Goal: Task Accomplishment & Management: Manage account settings

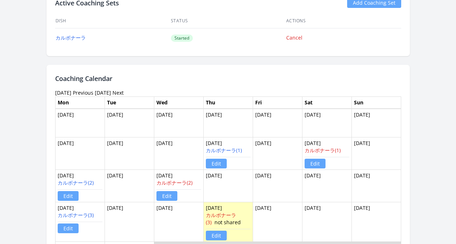
scroll to position [500, 0]
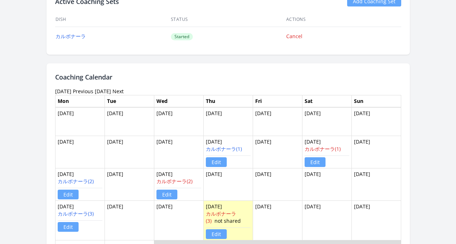
click at [48, 52] on div "Active Coaching Sets Add Coaching Set Dish Status Actions カルボナーラ Started Cancel" at bounding box center [227, 21] width 363 height 67
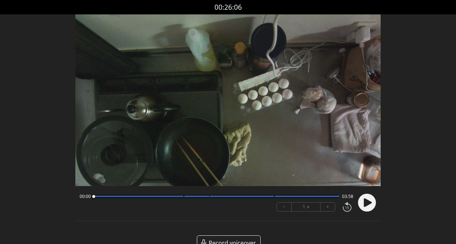
click at [377, 207] on div "00:00 03:58 − 1 × +" at bounding box center [227, 204] width 305 height 26
click at [373, 205] on circle at bounding box center [367, 203] width 18 height 18
click at [367, 203] on circle at bounding box center [367, 203] width 18 height 18
click at [369, 206] on circle at bounding box center [367, 203] width 18 height 18
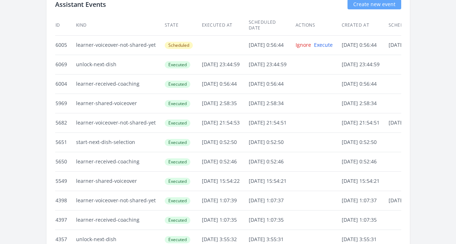
scroll to position [1548, 0]
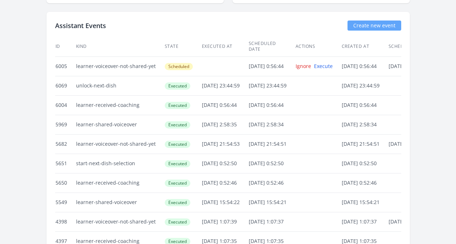
drag, startPoint x: 181, startPoint y: 48, endPoint x: 216, endPoint y: 44, distance: 34.7
click at [216, 76] on td "23/Sep/2025 23:44:59" at bounding box center [224, 85] width 47 height 19
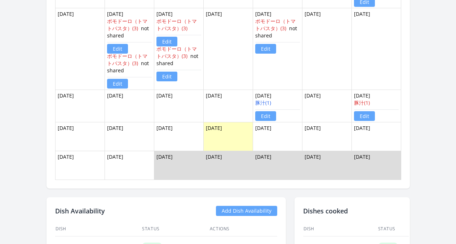
scroll to position [580, 0]
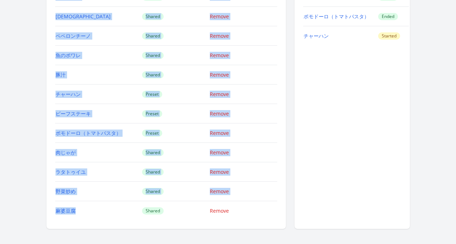
scroll to position [770, 0]
drag, startPoint x: 23, startPoint y: 55, endPoint x: 78, endPoint y: 218, distance: 171.6
click at [78, 218] on div "Dish Availability Add Dish Availability Dish Status Actions ハンバーグ Shared Remove…" at bounding box center [165, 88] width 239 height 281
click at [44, 175] on div "← Back to Learner List Tsukiji Minase ID: 984 | jp | Joined 5 months ago Accoun…" at bounding box center [228, 189] width 369 height 1858
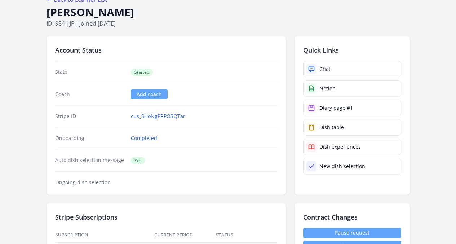
scroll to position [0, 0]
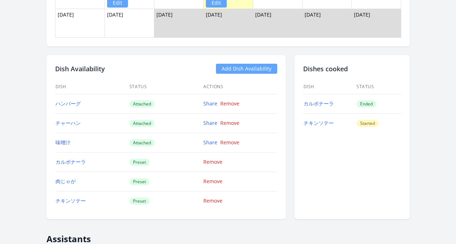
scroll to position [705, 0]
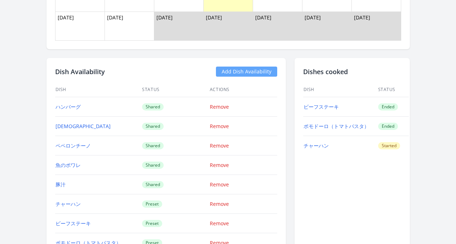
scroll to position [719, 0]
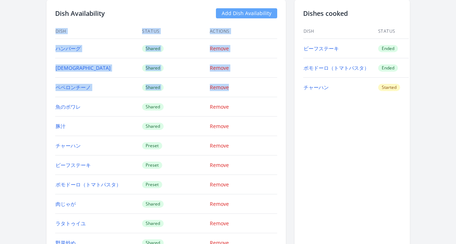
drag, startPoint x: 24, startPoint y: 44, endPoint x: 97, endPoint y: 100, distance: 91.6
click at [97, 100] on div "Dish Availability Add Dish Availability Dish Status Actions ハンバーグ Shared Remove…" at bounding box center [165, 140] width 239 height 281
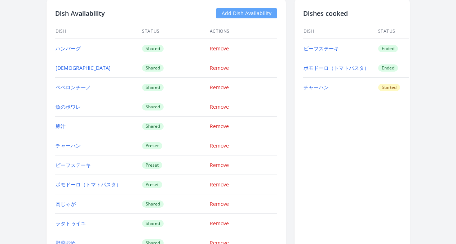
click at [44, 100] on div "← Back to Learner List [PERSON_NAME] ID: 984 | jp | Joined [DATE] Account Statu…" at bounding box center [228, 240] width 369 height 1858
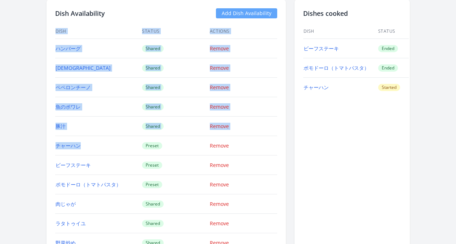
drag, startPoint x: 22, startPoint y: 103, endPoint x: 68, endPoint y: 147, distance: 63.4
click at [68, 147] on div "← Back to Learner List Tsukiji Minase ID: 984 | jp | Joined 5 months ago Accoun…" at bounding box center [228, 240] width 369 height 1858
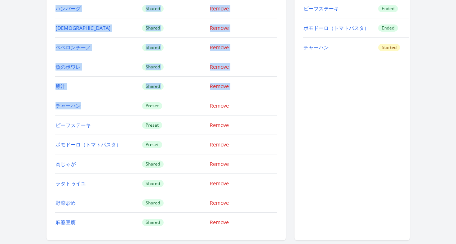
scroll to position [777, 0]
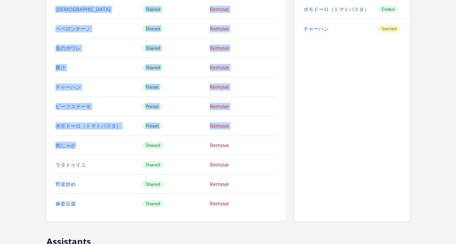
drag, startPoint x: 25, startPoint y: 102, endPoint x: 60, endPoint y: 148, distance: 58.6
click at [60, 148] on div "Dish Availability Add Dish Availability Dish Status Actions ハンバーグ Shared Remove…" at bounding box center [165, 81] width 239 height 281
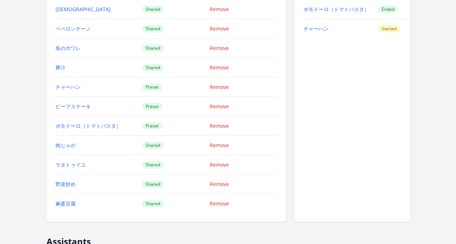
click at [46, 156] on div "Dish Availability Add Dish Availability Dish Status Actions ハンバーグ Shared Remove…" at bounding box center [165, 81] width 239 height 281
drag, startPoint x: 24, startPoint y: 162, endPoint x: 74, endPoint y: 214, distance: 71.8
click at [74, 214] on div "Dish Availability Add Dish Availability Dish Status Actions ハンバーグ Shared Remove…" at bounding box center [165, 81] width 239 height 281
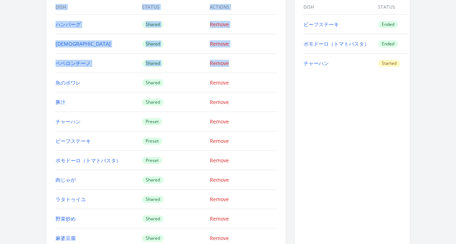
scroll to position [743, 0]
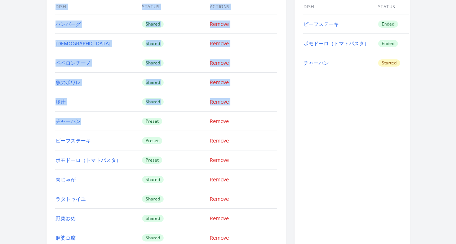
drag, startPoint x: 28, startPoint y: 26, endPoint x: 73, endPoint y: 125, distance: 108.8
click at [73, 125] on div "Dish Availability Add Dish Availability Dish Status Actions ハンバーグ Shared Remove…" at bounding box center [165, 115] width 239 height 281
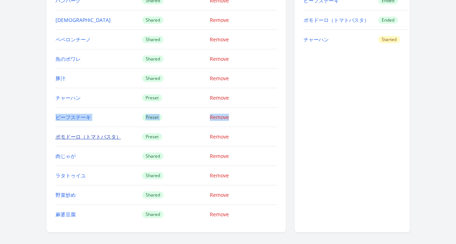
scroll to position [767, 0]
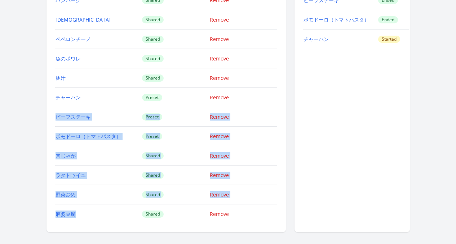
drag, startPoint x: 73, startPoint y: 125, endPoint x: 88, endPoint y: 212, distance: 88.4
click at [88, 212] on tbody "ハンバーグ Shared Remove ムニエル Shared Remove ペペロンチーノ Shared Remove 魚のポワレ Shared Remov…" at bounding box center [166, 107] width 222 height 233
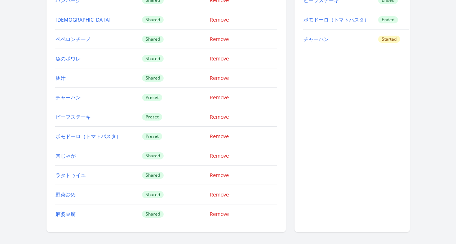
click at [313, 175] on div "Dishes cooked Dish Status ビーフステーキ Ended ポモドーロ（トマトパスタ） Ended チャーハン Started" at bounding box center [351, 91] width 115 height 281
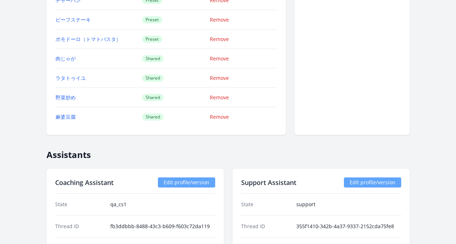
scroll to position [714, 0]
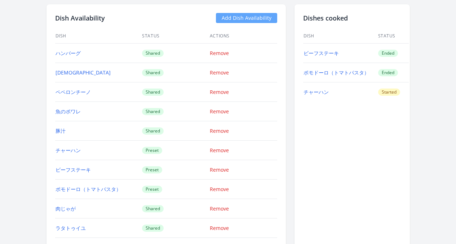
click at [253, 17] on link "Add Dish Availability" at bounding box center [246, 18] width 61 height 10
click at [248, 21] on link "Add Dish Availability" at bounding box center [246, 18] width 61 height 10
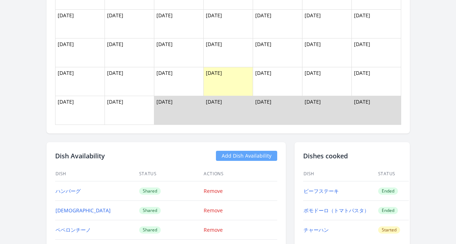
scroll to position [573, 0]
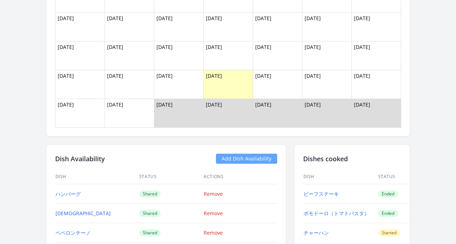
click at [251, 163] on link "Add Dish Availability" at bounding box center [246, 159] width 61 height 10
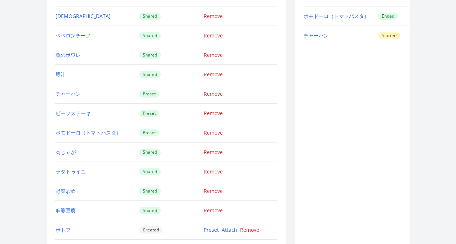
scroll to position [928, 0]
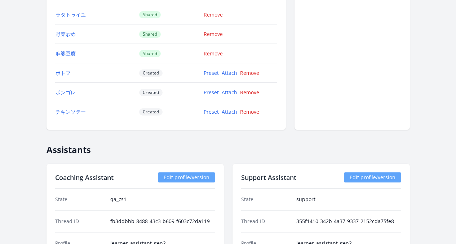
scroll to position [945, 0]
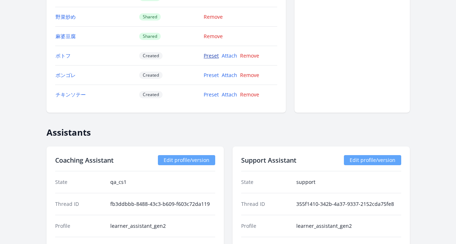
click at [205, 57] on link "Preset" at bounding box center [210, 55] width 15 height 7
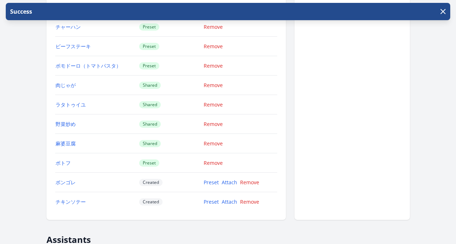
scroll to position [839, 0]
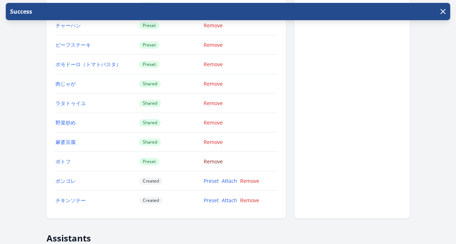
click at [217, 161] on link "Remove" at bounding box center [212, 161] width 19 height 7
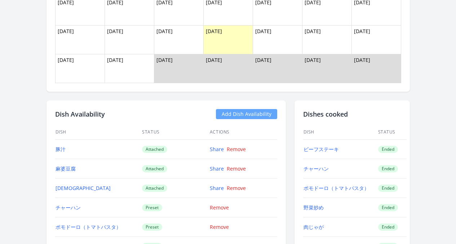
scroll to position [699, 0]
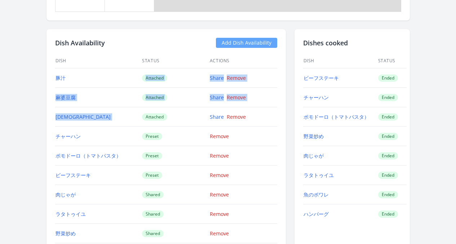
drag, startPoint x: 121, startPoint y: 77, endPoint x: 161, endPoint y: 112, distance: 53.9
click at [161, 112] on tbody "豚汁 Attached Share Remove 麻婆豆腐 Attached Share Remove ムニエル Attached Share Remove …" at bounding box center [166, 184] width 222 height 233
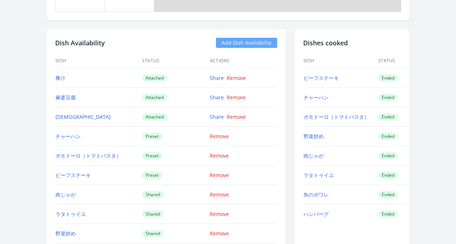
click at [165, 129] on td "Preset" at bounding box center [176, 136] width 68 height 19
drag, startPoint x: 164, startPoint y: 129, endPoint x: 134, endPoint y: 122, distance: 30.9
click at [134, 122] on tbody "豚汁 Attached Share Remove 麻婆豆腐 Attached Share Remove ムニエル Attached Share Remove …" at bounding box center [166, 184] width 222 height 233
click at [142, 120] on td "Attached" at bounding box center [176, 116] width 68 height 19
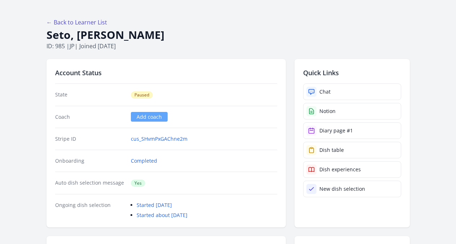
scroll to position [0, 0]
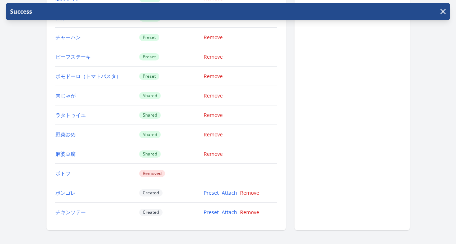
scroll to position [913, 0]
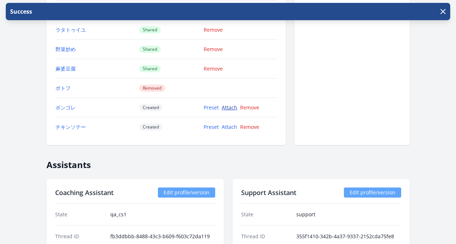
click at [226, 108] on link "Attach" at bounding box center [228, 107] width 15 height 7
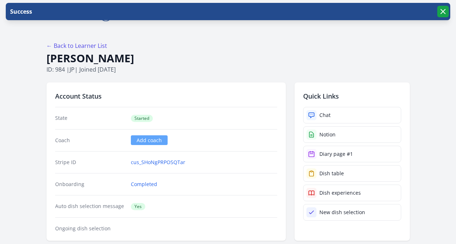
click at [440, 13] on icon "button" at bounding box center [442, 11] width 9 height 9
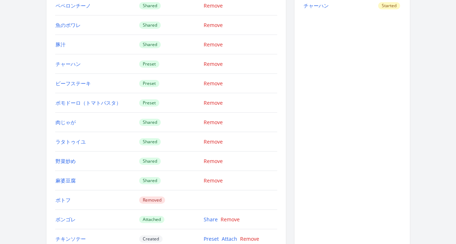
scroll to position [692, 0]
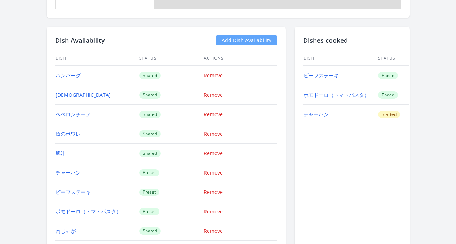
click at [254, 40] on link "Add Dish Availability" at bounding box center [246, 40] width 61 height 10
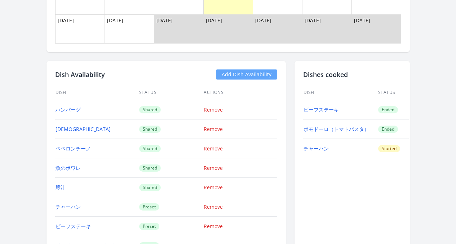
scroll to position [609, 0]
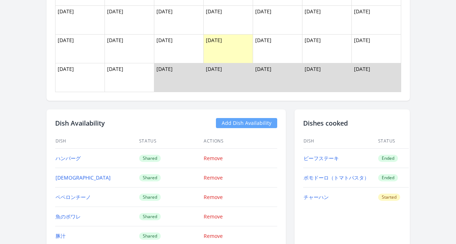
click at [253, 124] on link "Add Dish Availability" at bounding box center [246, 123] width 61 height 10
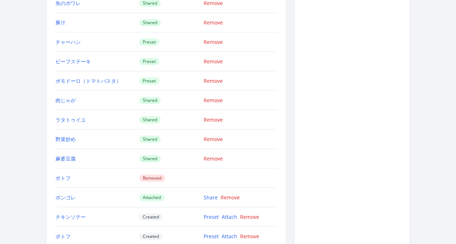
scroll to position [860, 0]
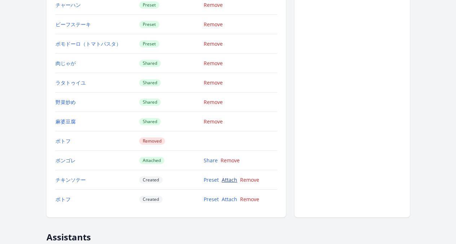
click at [226, 182] on link "Attach" at bounding box center [228, 179] width 15 height 7
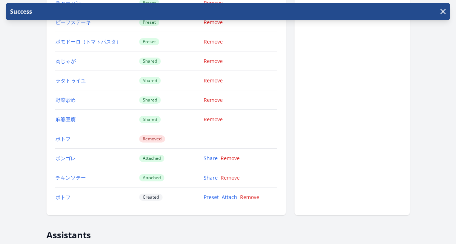
scroll to position [913, 0]
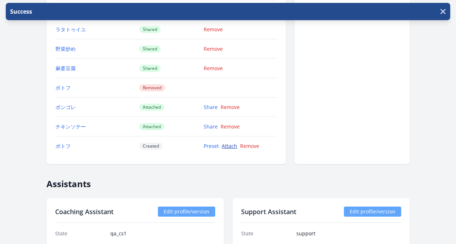
click at [228, 148] on link "Attach" at bounding box center [228, 146] width 15 height 7
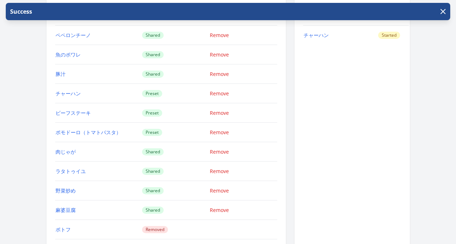
scroll to position [725, 0]
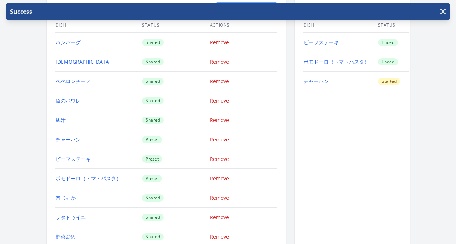
click at [277, 142] on td "Remove" at bounding box center [243, 139] width 68 height 19
click at [443, 13] on icon "button" at bounding box center [442, 11] width 9 height 9
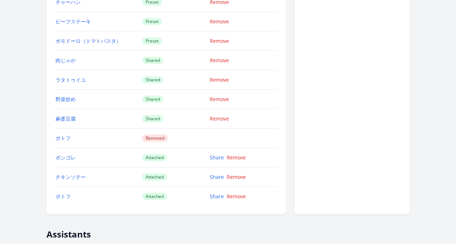
scroll to position [862, 0]
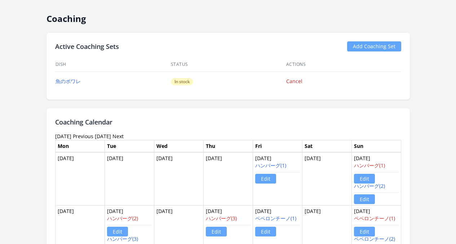
scroll to position [263, 0]
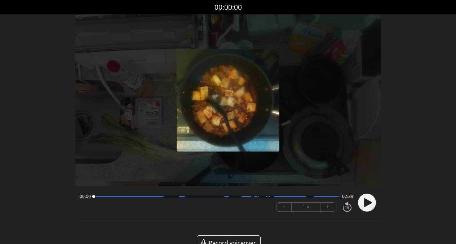
click at [375, 202] on circle at bounding box center [367, 203] width 18 height 18
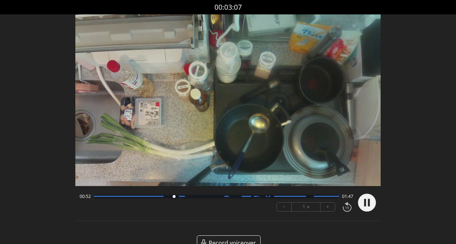
click at [361, 203] on circle at bounding box center [367, 203] width 18 height 18
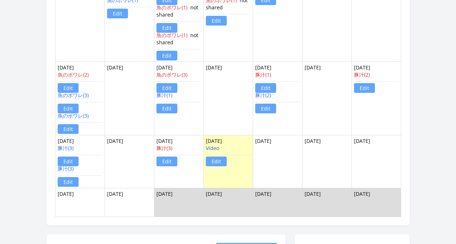
scroll to position [644, 0]
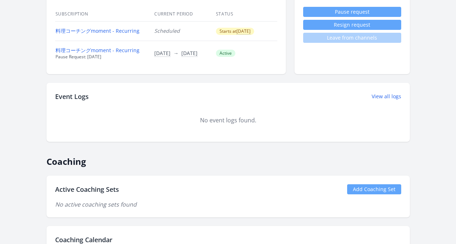
scroll to position [287, 0]
click at [390, 188] on link "Add Coaching Set" at bounding box center [374, 190] width 54 height 10
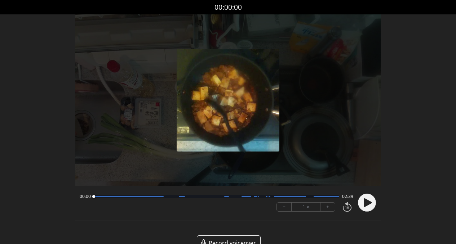
click at [374, 207] on circle at bounding box center [367, 203] width 18 height 18
click at [198, 197] on div at bounding box center [217, 197] width 246 height 4
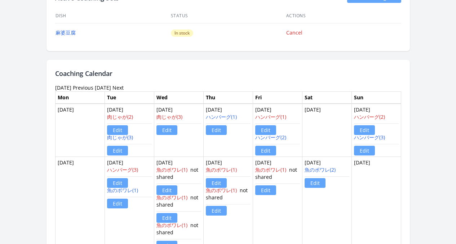
scroll to position [501, 0]
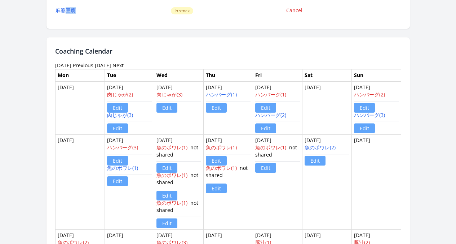
drag, startPoint x: 70, startPoint y: 20, endPoint x: 37, endPoint y: 14, distance: 33.3
click at [55, 14] on td "麻婆豆腐" at bounding box center [112, 10] width 115 height 19
drag, startPoint x: 25, startPoint y: 9, endPoint x: 49, endPoint y: 19, distance: 26.3
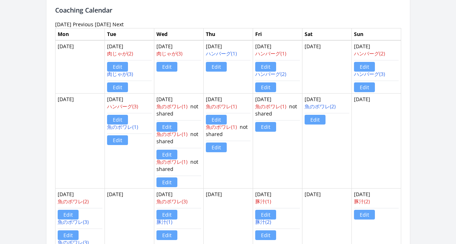
scroll to position [0, 0]
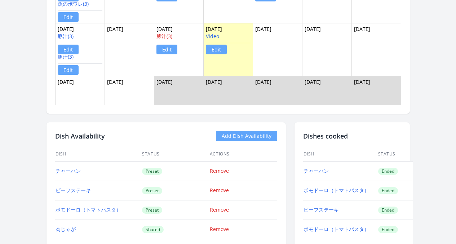
scroll to position [709, 0]
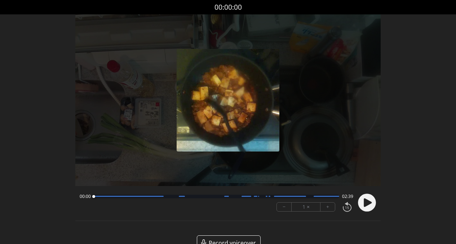
click at [369, 208] on circle at bounding box center [367, 203] width 18 height 18
click at [171, 198] on div "00:02 02:36" at bounding box center [217, 197] width 274 height 6
click at [171, 197] on div at bounding box center [217, 197] width 246 height 4
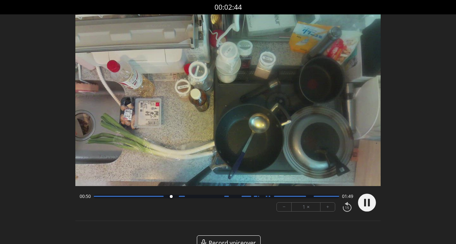
click at [199, 198] on div at bounding box center [217, 197] width 246 height 4
click at [211, 197] on div at bounding box center [217, 197] width 246 height 4
click at [221, 198] on div at bounding box center [217, 197] width 246 height 4
click at [240, 198] on div at bounding box center [217, 197] width 246 height 4
click at [376, 203] on div "01:36 01:03 − 1 × +" at bounding box center [227, 204] width 305 height 26
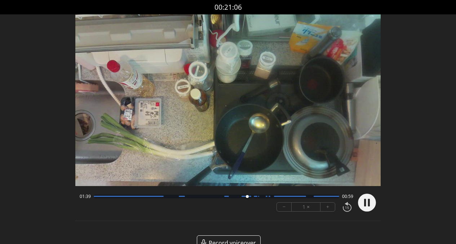
click at [281, 199] on div "01:39 00:59" at bounding box center [217, 197] width 274 height 6
click at [281, 198] on div at bounding box center [217, 197] width 246 height 4
click at [297, 199] on div "02:02 00:36" at bounding box center [217, 197] width 274 height 6
click at [298, 198] on div at bounding box center [217, 197] width 246 height 4
click at [372, 203] on circle at bounding box center [367, 203] width 18 height 18
